Goal: Task Accomplishment & Management: Use online tool/utility

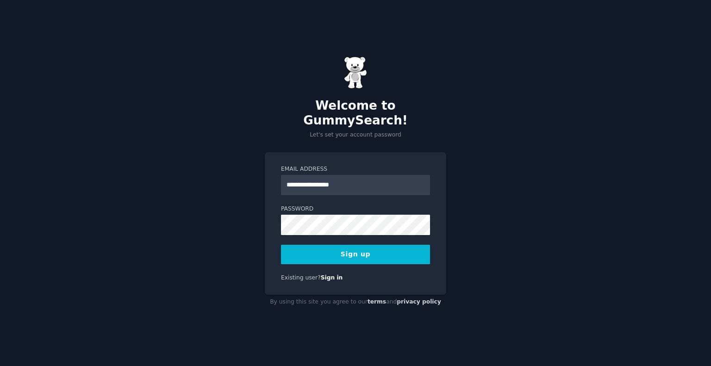
type input "**********"
click at [355, 253] on button "Sign up" at bounding box center [355, 254] width 149 height 19
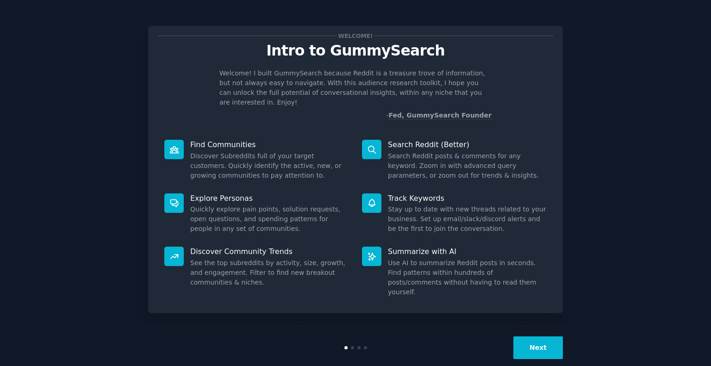
click at [551, 336] on button "Next" at bounding box center [538, 347] width 50 height 23
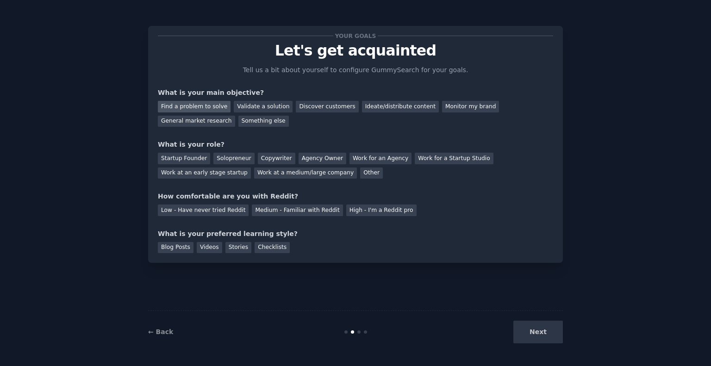
click at [205, 105] on div "Find a problem to solve" at bounding box center [194, 107] width 73 height 12
click at [235, 116] on div "General market research" at bounding box center [196, 122] width 77 height 12
click at [177, 103] on div "Find a problem to solve" at bounding box center [194, 107] width 73 height 12
click at [193, 160] on div "Startup Founder" at bounding box center [184, 159] width 52 height 12
click at [231, 157] on div "Solopreneur" at bounding box center [233, 159] width 41 height 12
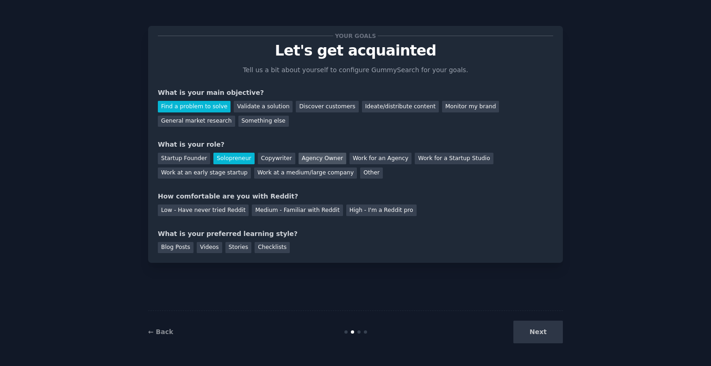
click at [317, 159] on div "Agency Owner" at bounding box center [322, 159] width 48 height 12
click at [352, 159] on div "Work for an Agency" at bounding box center [380, 159] width 62 height 12
click at [225, 249] on div "Stories" at bounding box center [238, 248] width 26 height 12
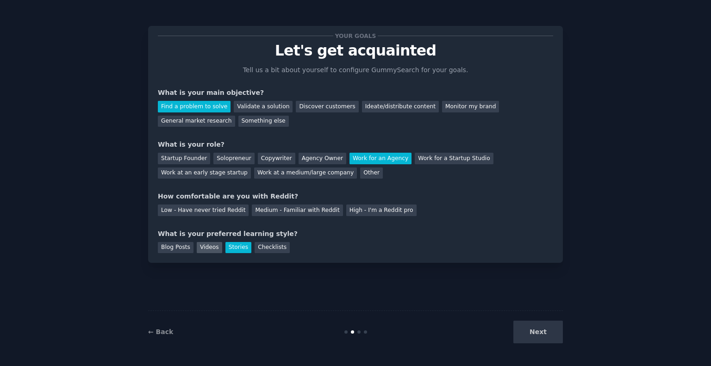
click at [208, 248] on div "Videos" at bounding box center [209, 248] width 25 height 12
click at [175, 247] on div "Blog Posts" at bounding box center [176, 248] width 36 height 12
click at [266, 249] on div "Checklists" at bounding box center [272, 248] width 35 height 12
click at [183, 247] on div "Blog Posts" at bounding box center [176, 248] width 36 height 12
click at [225, 249] on div "Stories" at bounding box center [238, 248] width 26 height 12
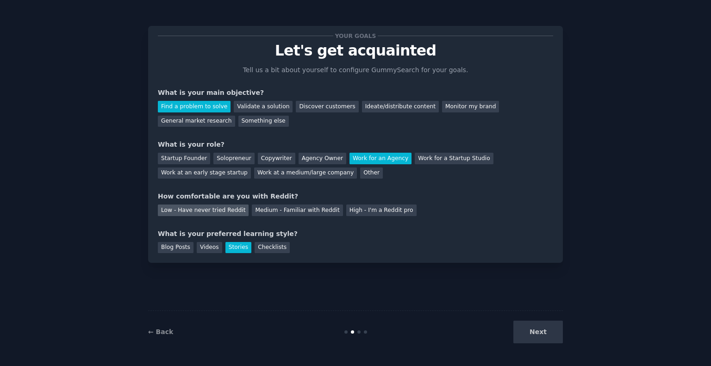
click at [212, 214] on div "Low - Have never tried Reddit" at bounding box center [203, 211] width 91 height 12
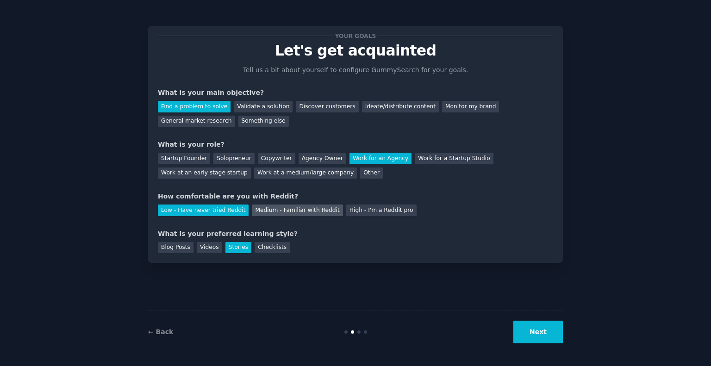
click at [288, 209] on div "Medium - Familiar with Reddit" at bounding box center [297, 211] width 91 height 12
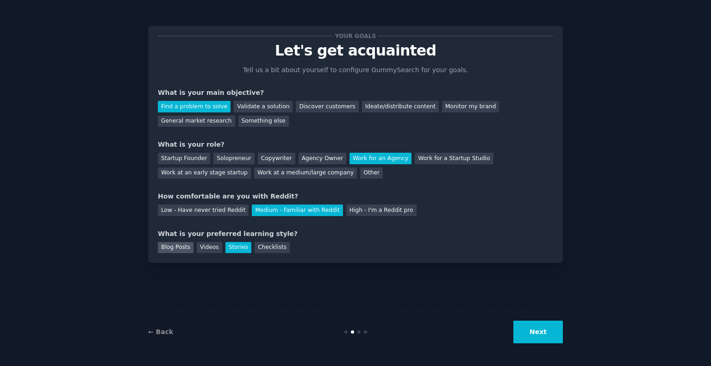
click at [181, 250] on div "Blog Posts" at bounding box center [176, 248] width 36 height 12
click at [546, 333] on button "Next" at bounding box center [538, 332] width 50 height 23
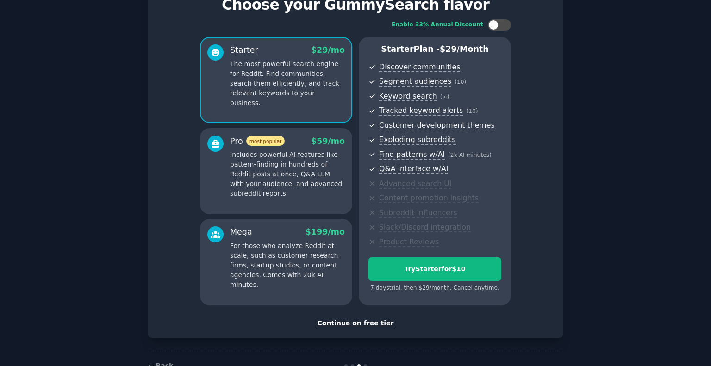
scroll to position [72, 0]
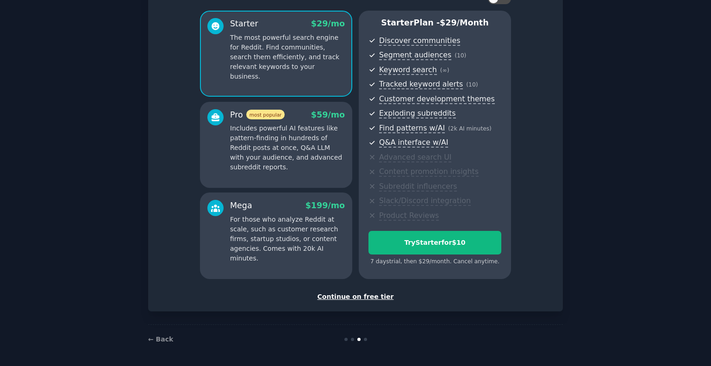
click at [375, 292] on div "Continue on free tier" at bounding box center [355, 297] width 395 height 10
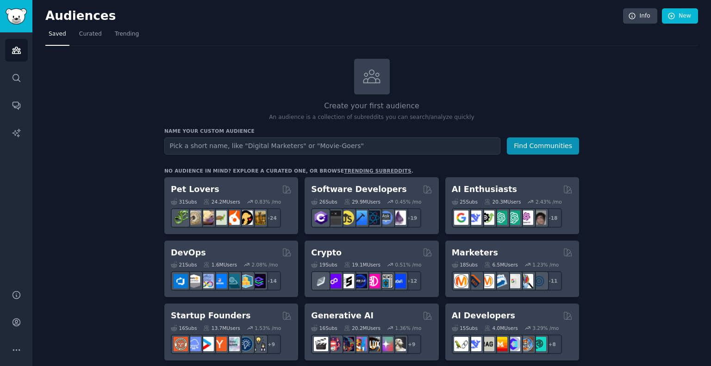
click at [202, 148] on input "text" at bounding box center [332, 145] width 336 height 17
type input "S"
type input "Agentforce"
click at [507, 137] on button "Find Communities" at bounding box center [543, 145] width 72 height 17
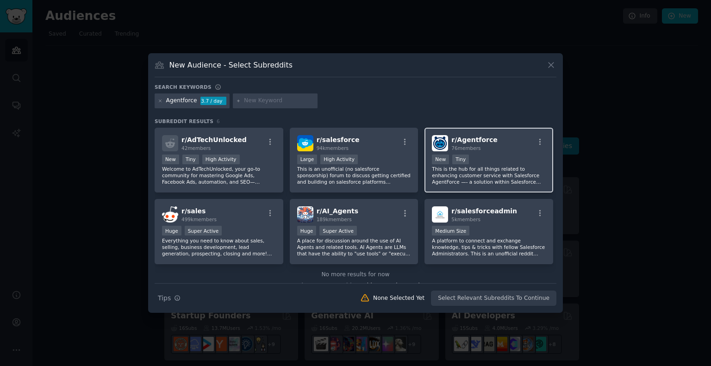
click at [468, 140] on span "r/ Agentforce" at bounding box center [474, 139] width 46 height 7
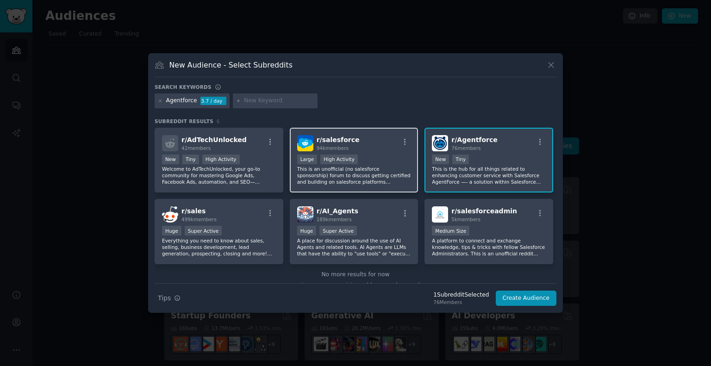
click at [397, 158] on div ">= 80th percentile for submissions / day Large High Activity" at bounding box center [354, 161] width 114 height 12
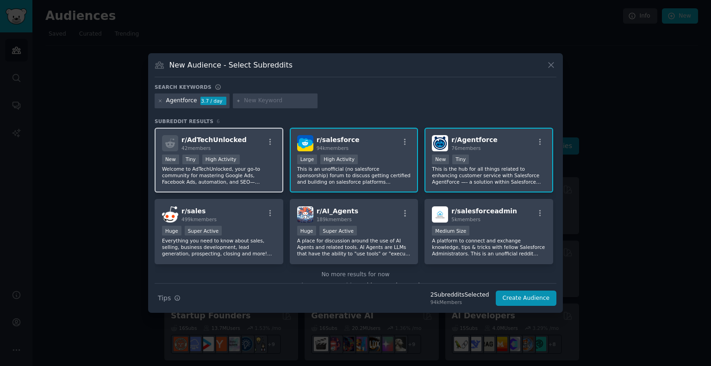
click at [273, 163] on div "New Tiny High Activity" at bounding box center [219, 161] width 114 height 12
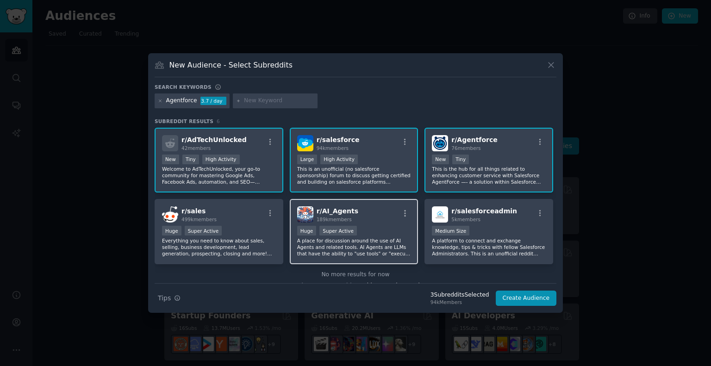
click at [392, 220] on div "r/ AI_Agents 189k members" at bounding box center [354, 214] width 114 height 16
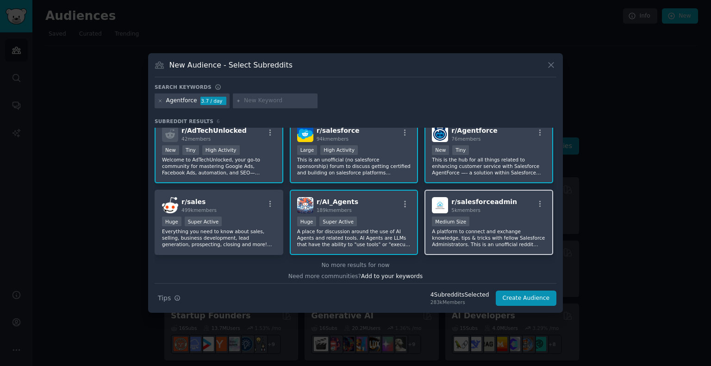
scroll to position [12, 0]
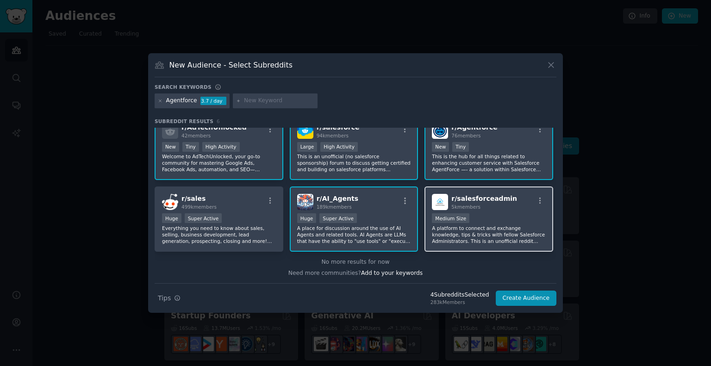
click at [485, 228] on p "A platform to connect and exchange knowledge, tips & tricks with fellow Salesfo…" at bounding box center [489, 234] width 114 height 19
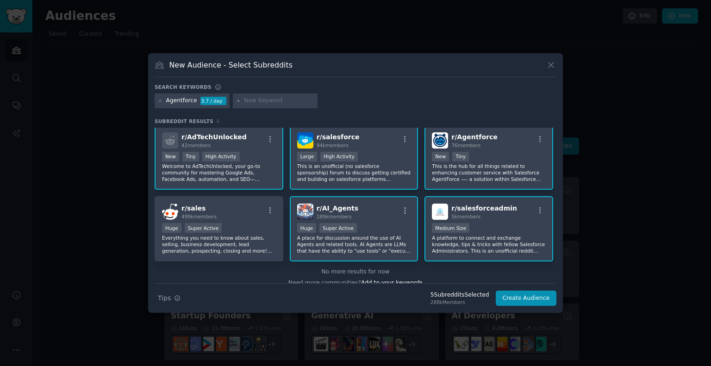
scroll to position [0, 0]
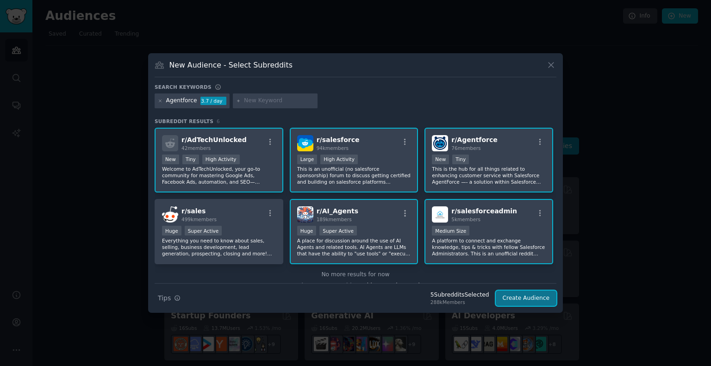
click at [520, 298] on button "Create Audience" at bounding box center [526, 299] width 61 height 16
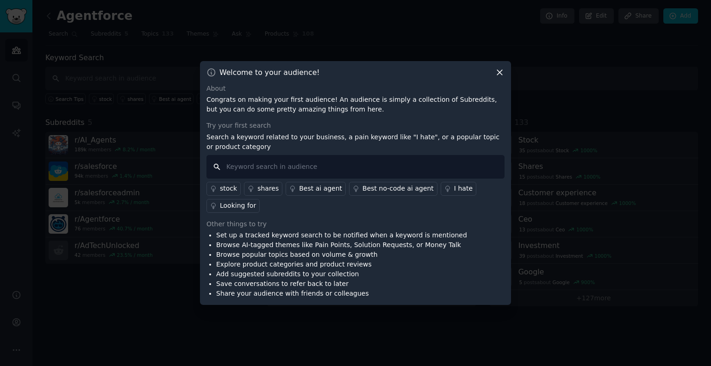
click at [315, 169] on input "text" at bounding box center [355, 167] width 298 height 24
click at [454, 190] on div "I hate" at bounding box center [463, 189] width 19 height 10
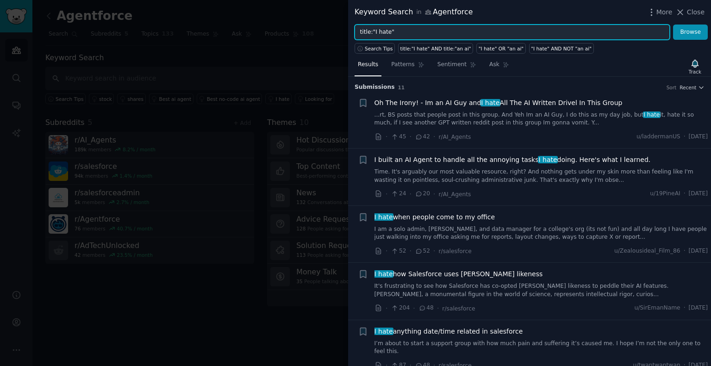
click at [410, 27] on input "title:"I hate"" at bounding box center [511, 33] width 315 height 16
click at [379, 34] on input "title:"I hate"" at bounding box center [511, 33] width 315 height 16
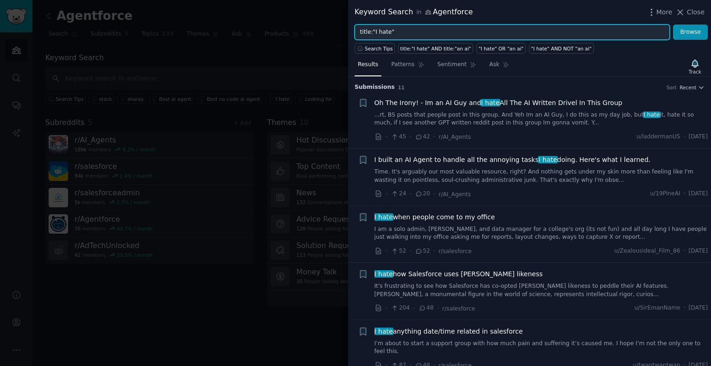
click at [379, 32] on input "title:"I hate"" at bounding box center [511, 33] width 315 height 16
drag, startPoint x: 372, startPoint y: 32, endPoint x: 386, endPoint y: 32, distance: 14.8
click at [386, 32] on input "title:"I hate"" at bounding box center [511, 33] width 315 height 16
type input "title:"Agentforce""
click at [673, 25] on button "Browse" at bounding box center [690, 33] width 35 height 16
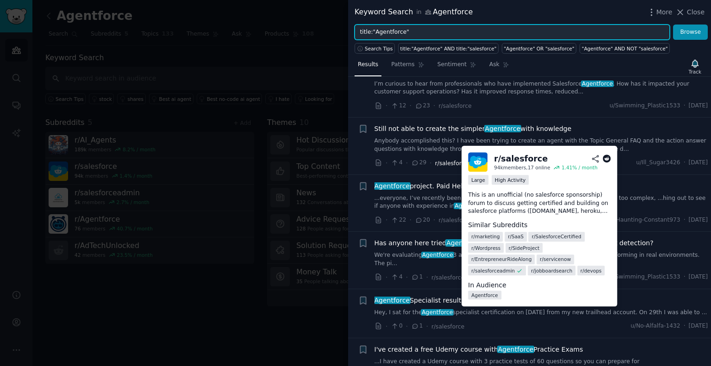
scroll to position [44, 0]
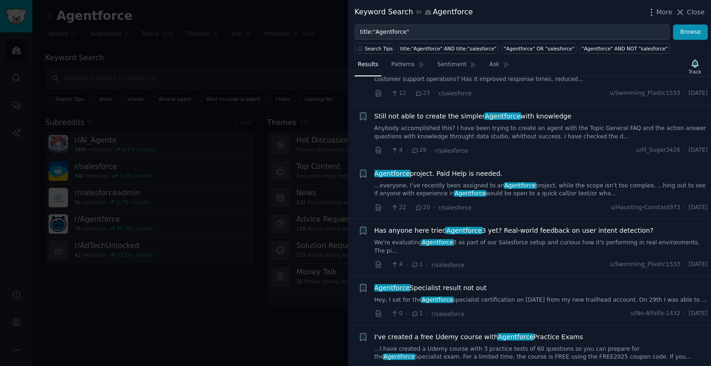
click at [507, 241] on link "We're evaluating Agentforce 3 as part of our Salesforce setup and curious how i…" at bounding box center [541, 247] width 334 height 16
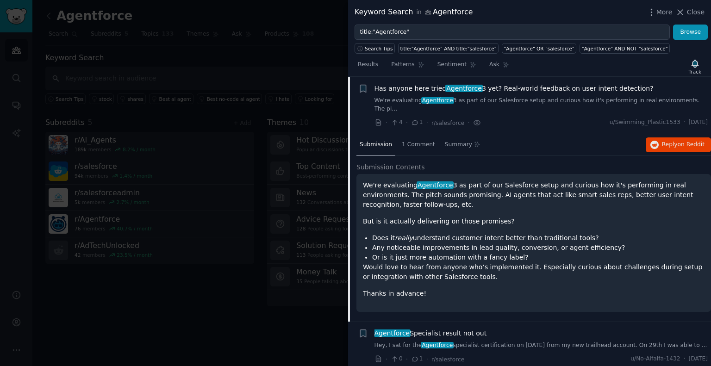
scroll to position [199, 0]
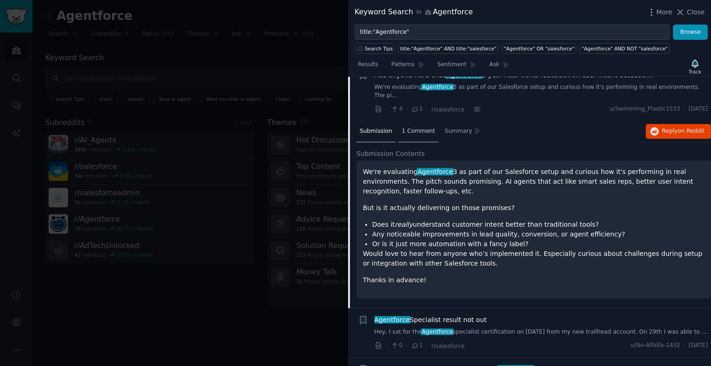
click at [411, 127] on span "1 Comment" at bounding box center [418, 131] width 33 height 8
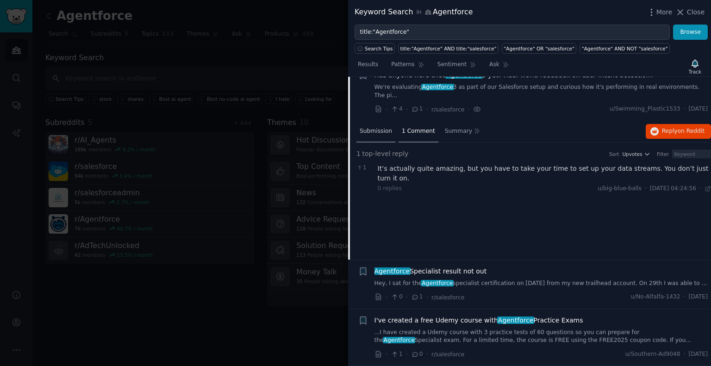
click at [377, 127] on div "Submission" at bounding box center [375, 132] width 39 height 22
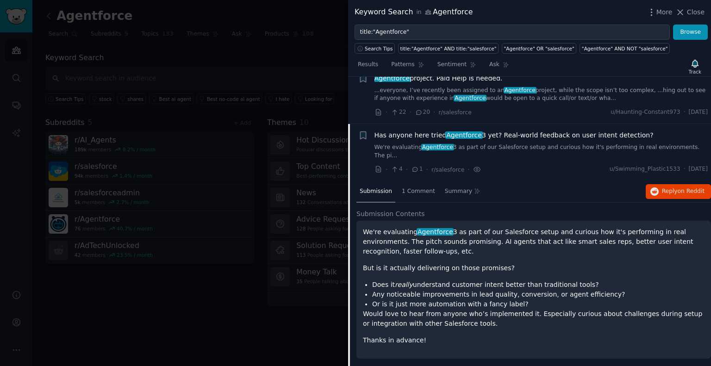
scroll to position [138, 0]
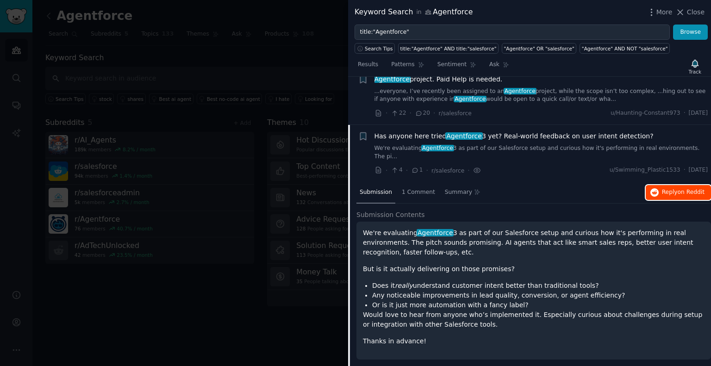
click at [659, 185] on button "Reply on Reddit" at bounding box center [678, 192] width 65 height 15
